Goal: Subscribe to service/newsletter

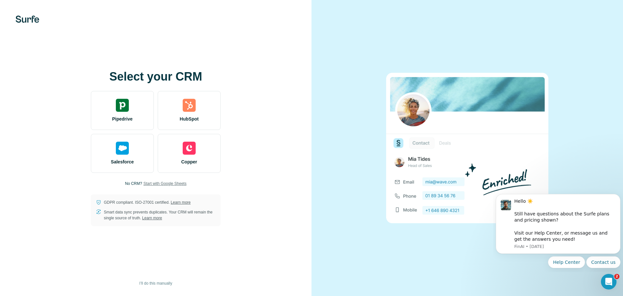
click at [163, 183] on span "Start with Google Sheets" at bounding box center [164, 183] width 43 height 6
